Goal: Information Seeking & Learning: Learn about a topic

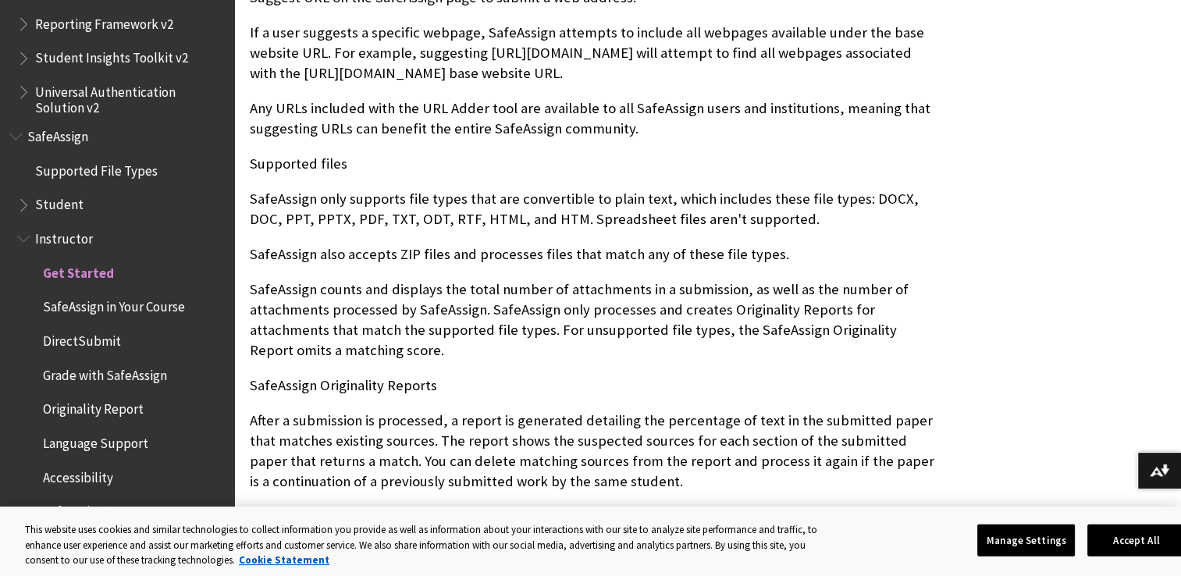
scroll to position [1399, 0]
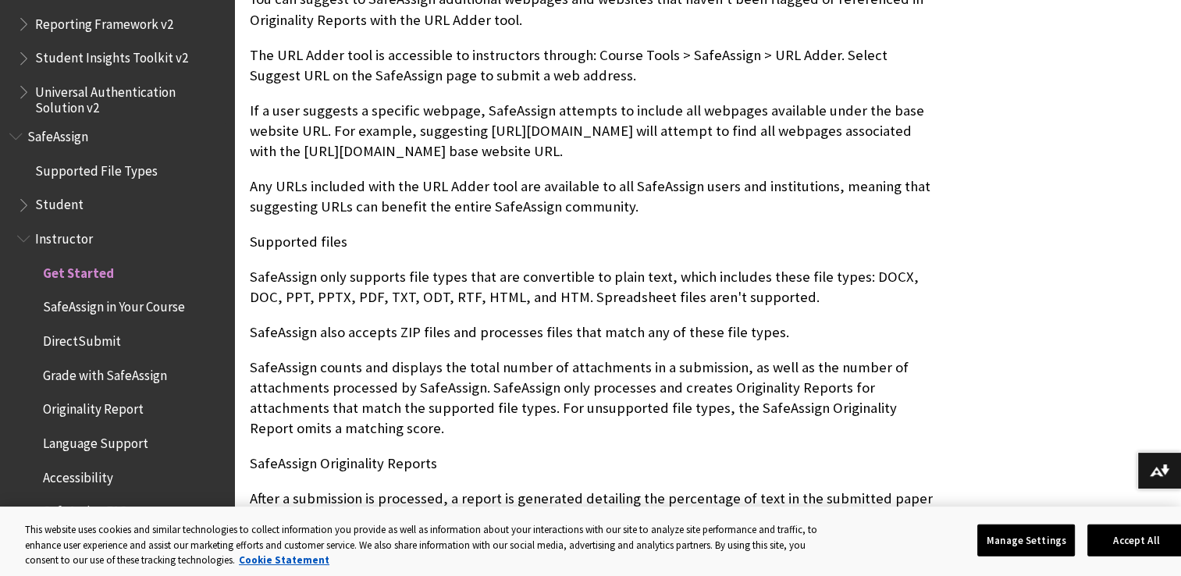
click at [63, 205] on span "Student" at bounding box center [59, 202] width 48 height 21
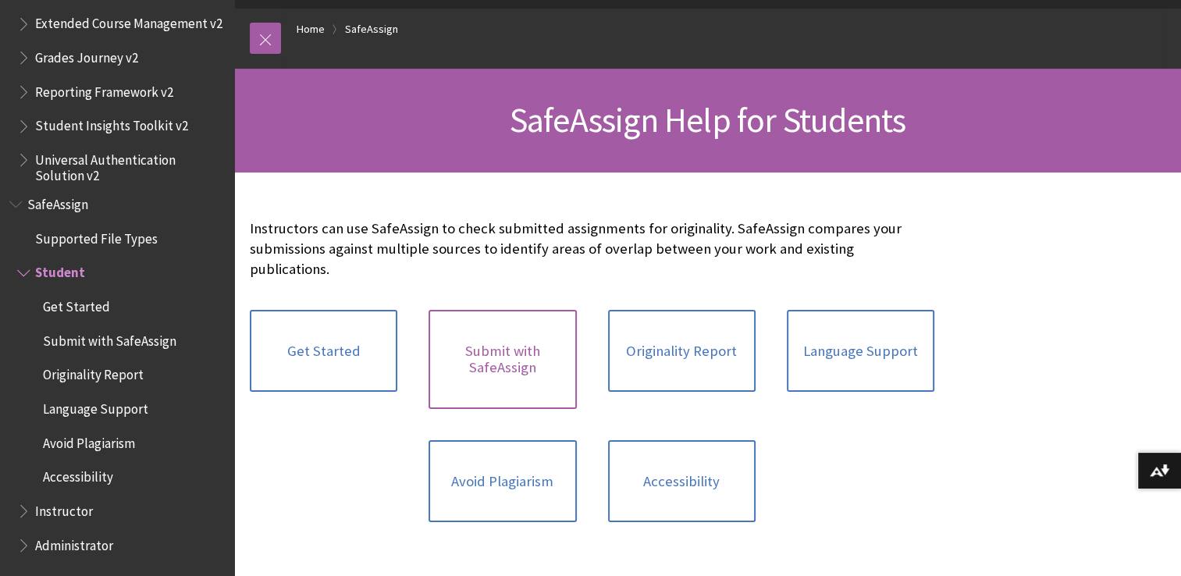
scroll to position [156, 0]
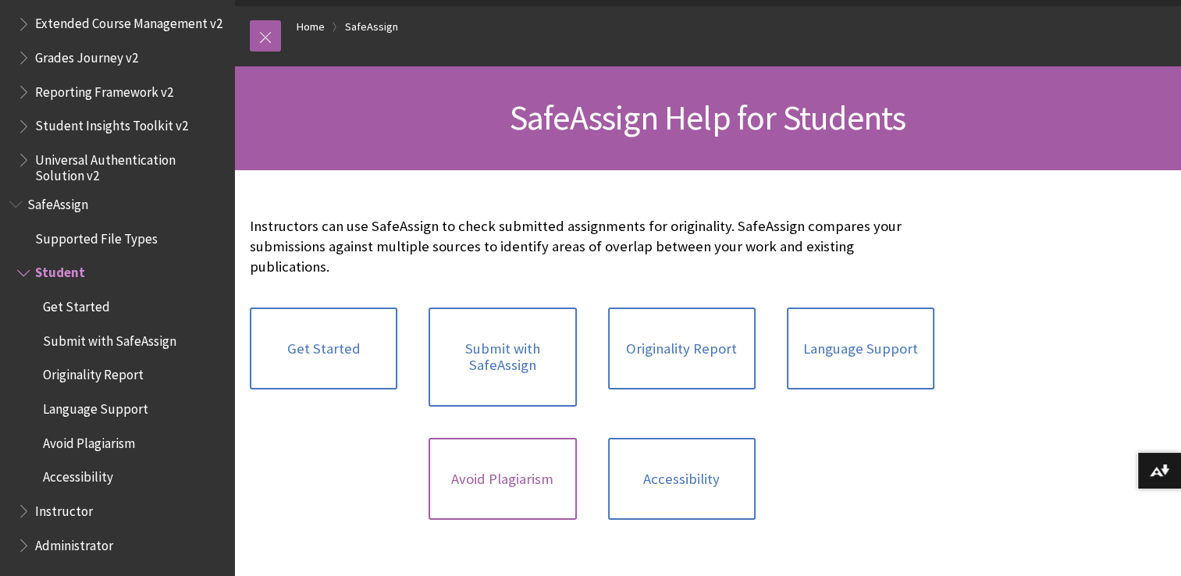
click at [499, 447] on link "Avoid Plagiarism" at bounding box center [503, 479] width 148 height 83
